Goal: Find contact information: Find contact information

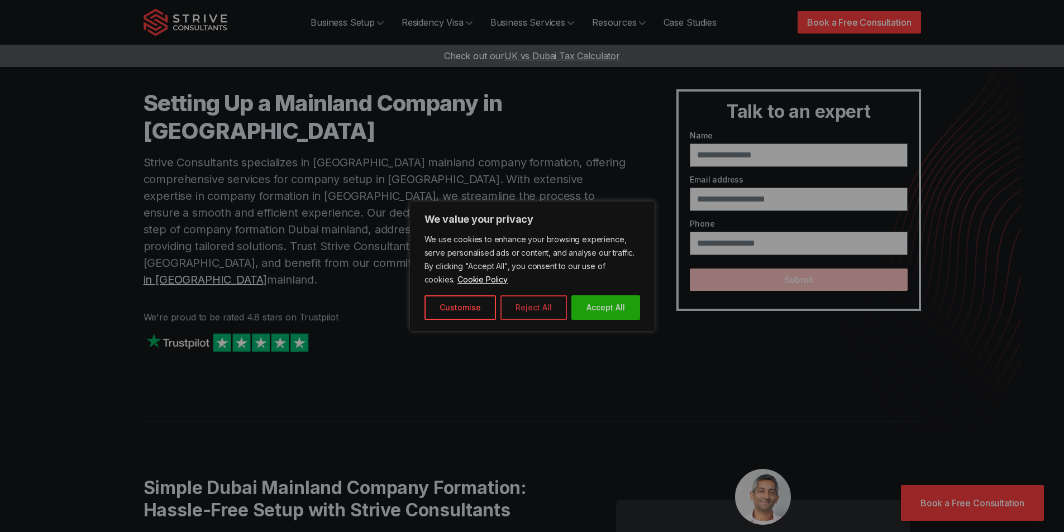
click at [528, 317] on button "Reject All" at bounding box center [533, 307] width 66 height 25
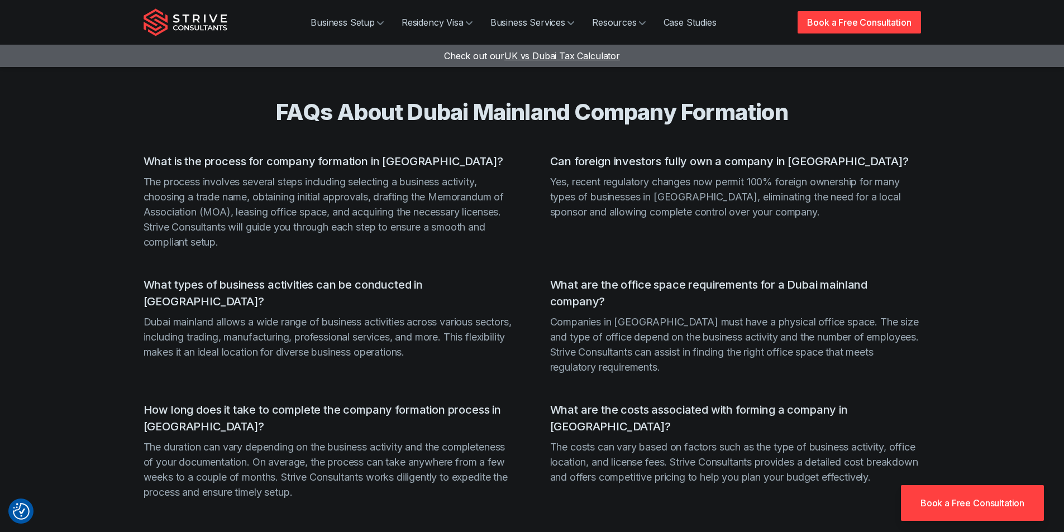
scroll to position [2596, 0]
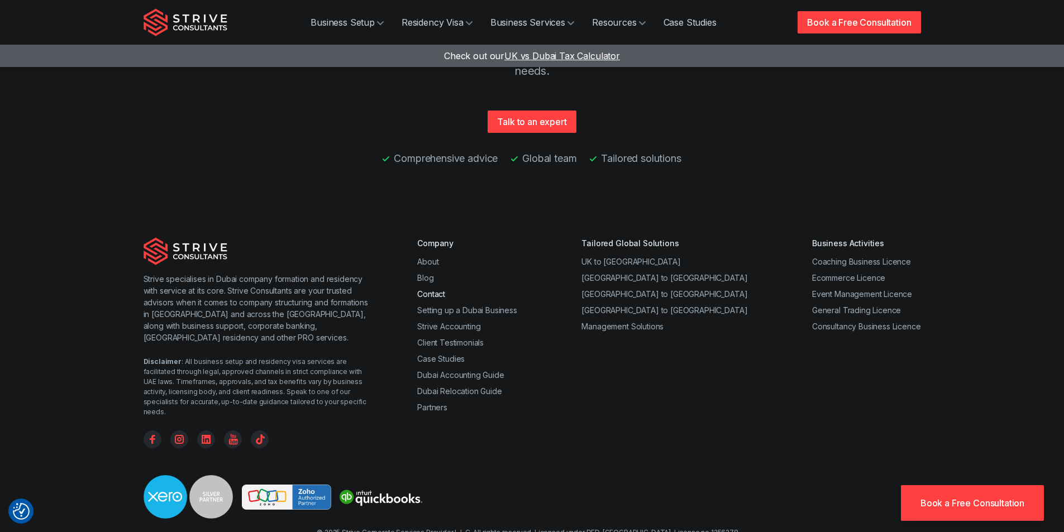
click at [443, 289] on link "Contact" at bounding box center [431, 293] width 28 height 9
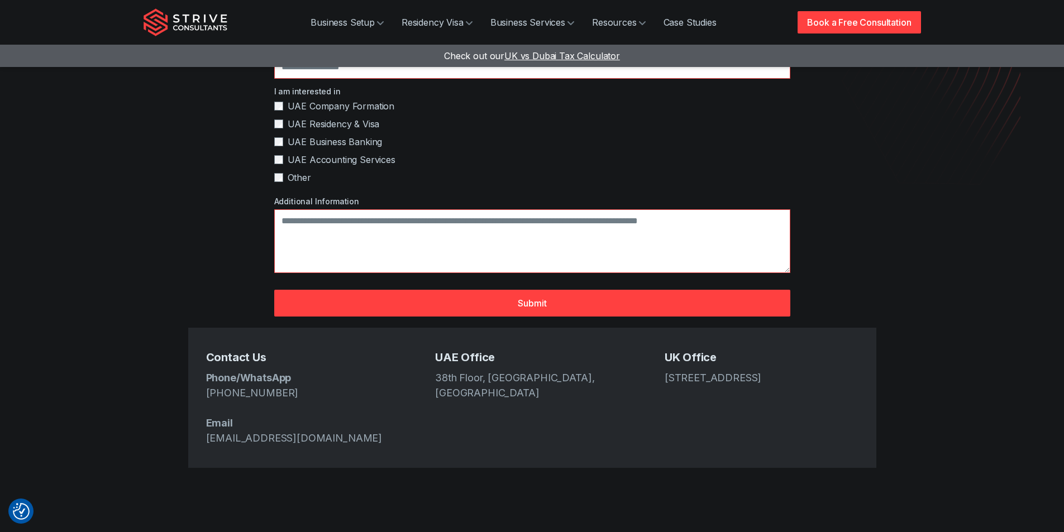
scroll to position [245, 0]
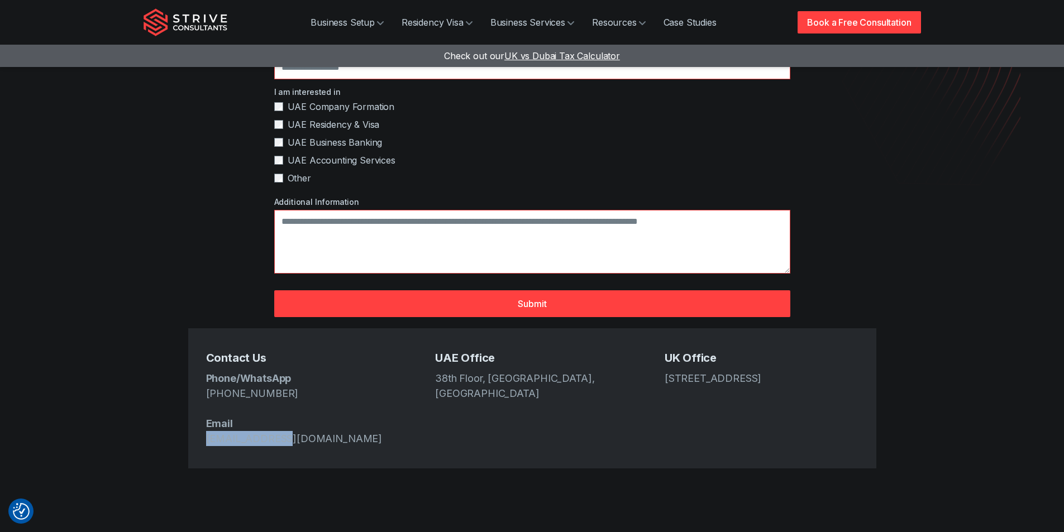
drag, startPoint x: 308, startPoint y: 395, endPoint x: 202, endPoint y: 412, distance: 107.4
click at [202, 412] on div "Contact Us Phone/WhatsApp [PHONE_NUMBER] Email [EMAIL_ADDRESS][DOMAIN_NAME] [GE…" at bounding box center [532, 398] width 688 height 140
copy link "[EMAIL_ADDRESS][DOMAIN_NAME]"
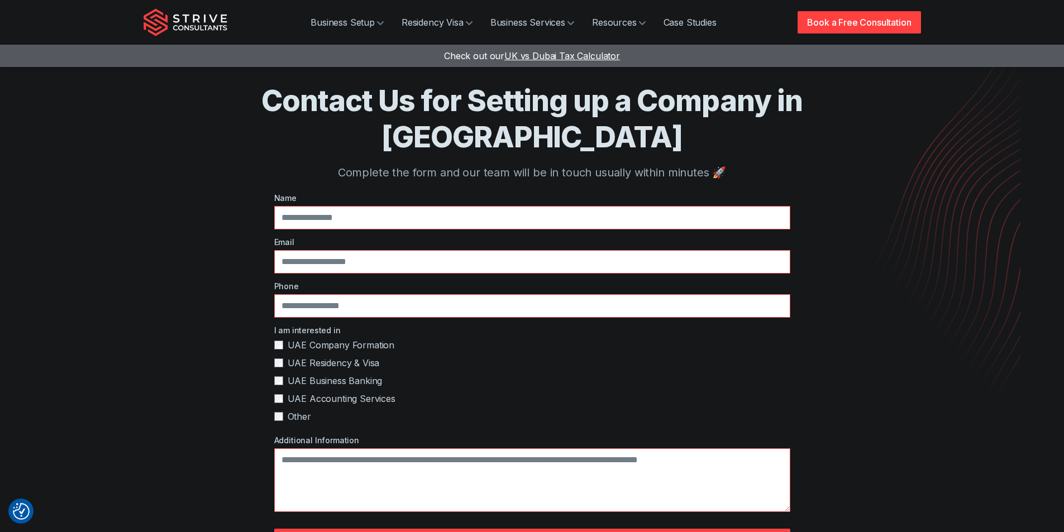
scroll to position [0, 0]
